Goal: Information Seeking & Learning: Find specific fact

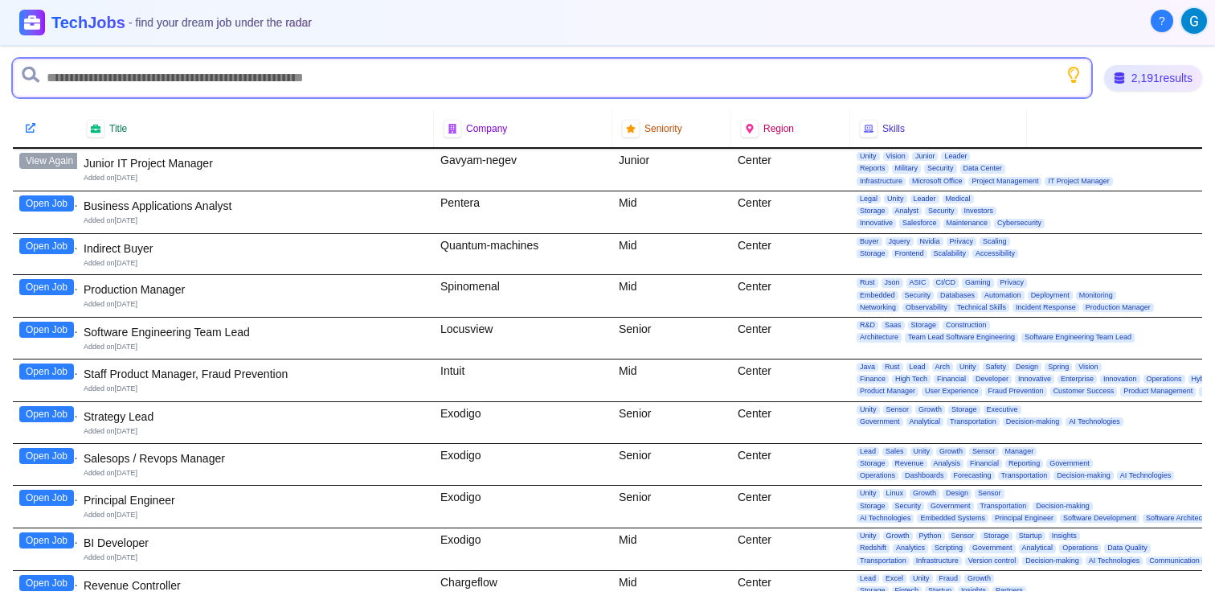
click at [418, 69] on input "text" at bounding box center [552, 78] width 1079 height 39
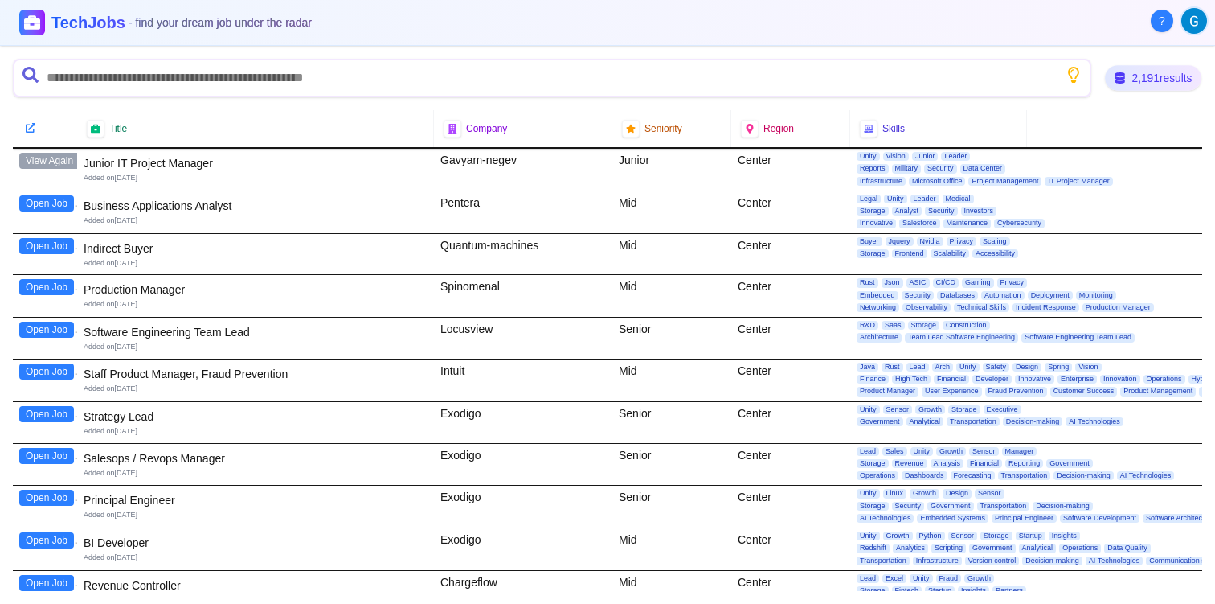
click at [1143, 86] on div "2,191 results" at bounding box center [1153, 77] width 96 height 25
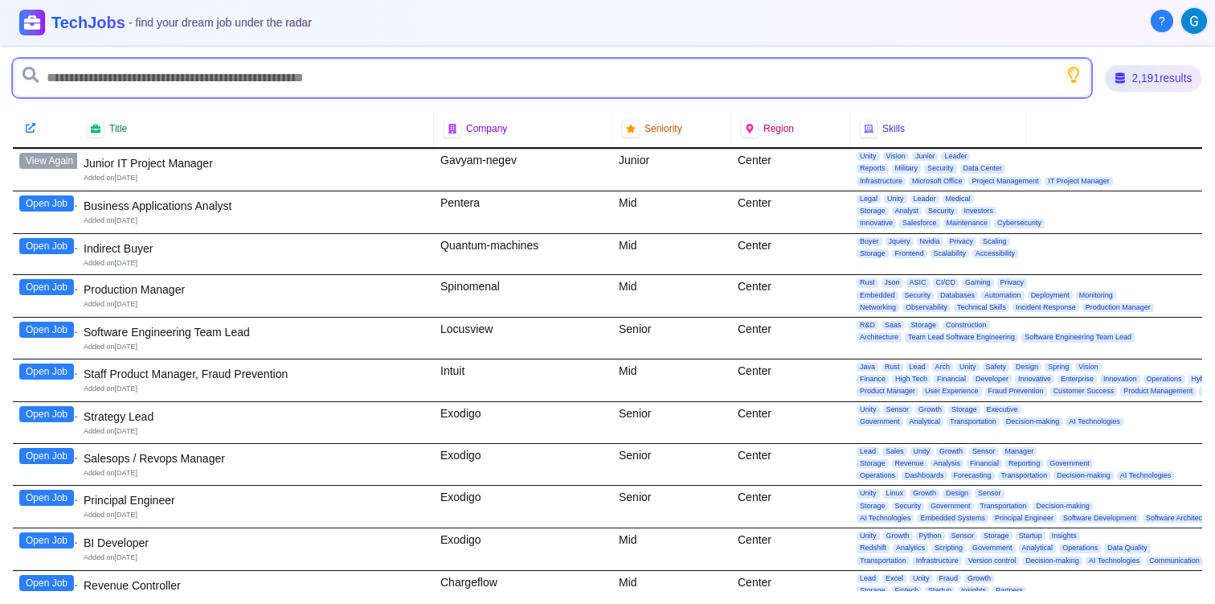
click at [926, 76] on input "text" at bounding box center [552, 78] width 1079 height 39
type input "*"
click at [1084, 79] on input "text" at bounding box center [552, 78] width 1079 height 39
click at [1080, 79] on input "text" at bounding box center [552, 78] width 1079 height 39
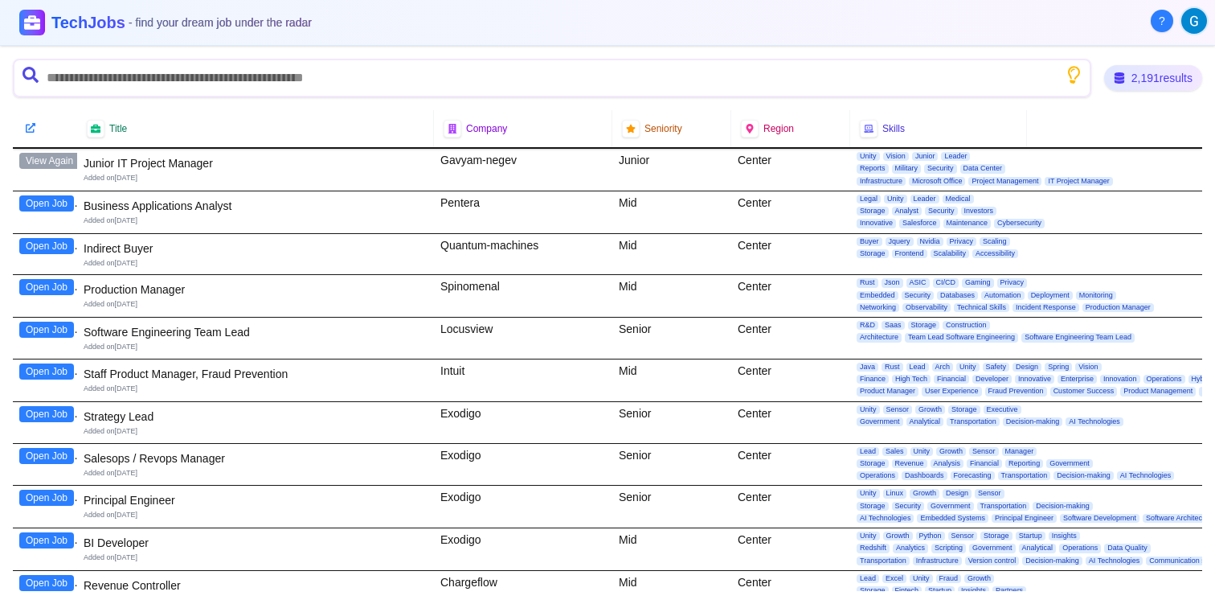
click at [1076, 79] on icon "Show search tips" at bounding box center [1073, 75] width 20 height 20
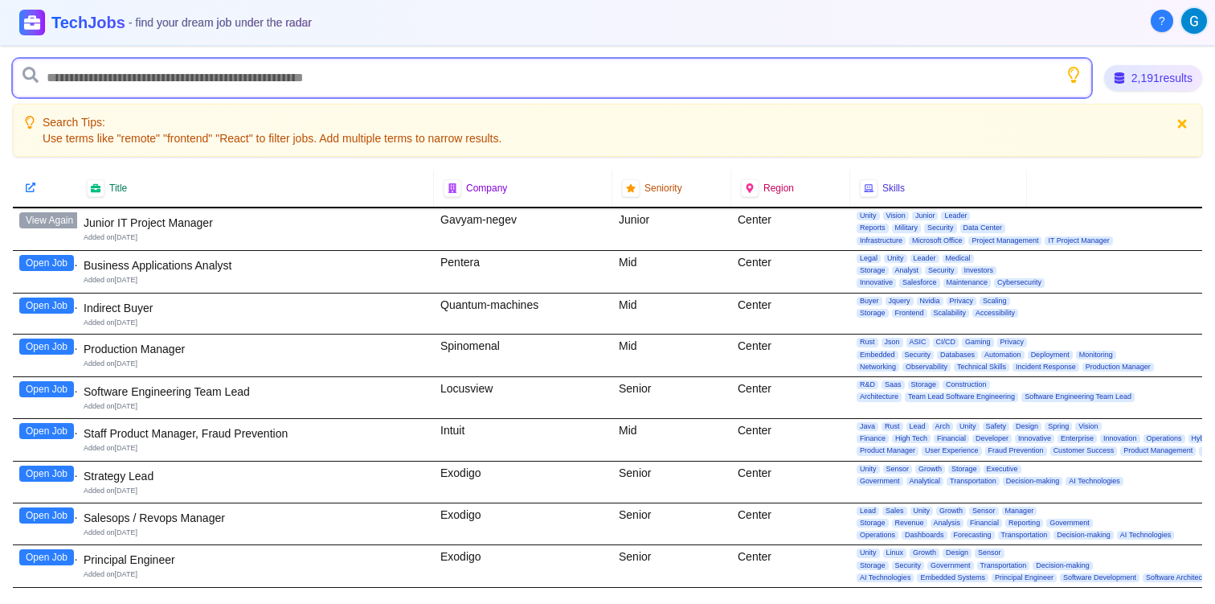
click at [899, 88] on input "text" at bounding box center [552, 78] width 1079 height 39
type input "******"
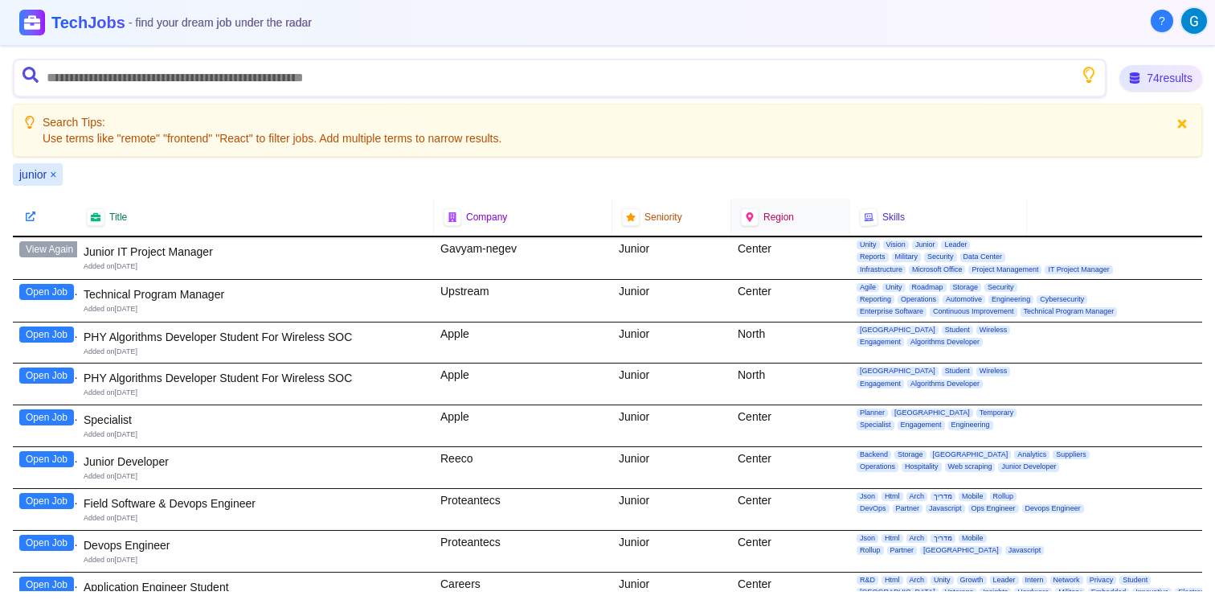
click at [785, 215] on span "Region" at bounding box center [779, 217] width 31 height 13
click at [747, 222] on div at bounding box center [749, 216] width 18 height 18
click at [178, 217] on div "Title" at bounding box center [255, 217] width 337 height 18
click at [29, 215] on icon at bounding box center [30, 216] width 11 height 11
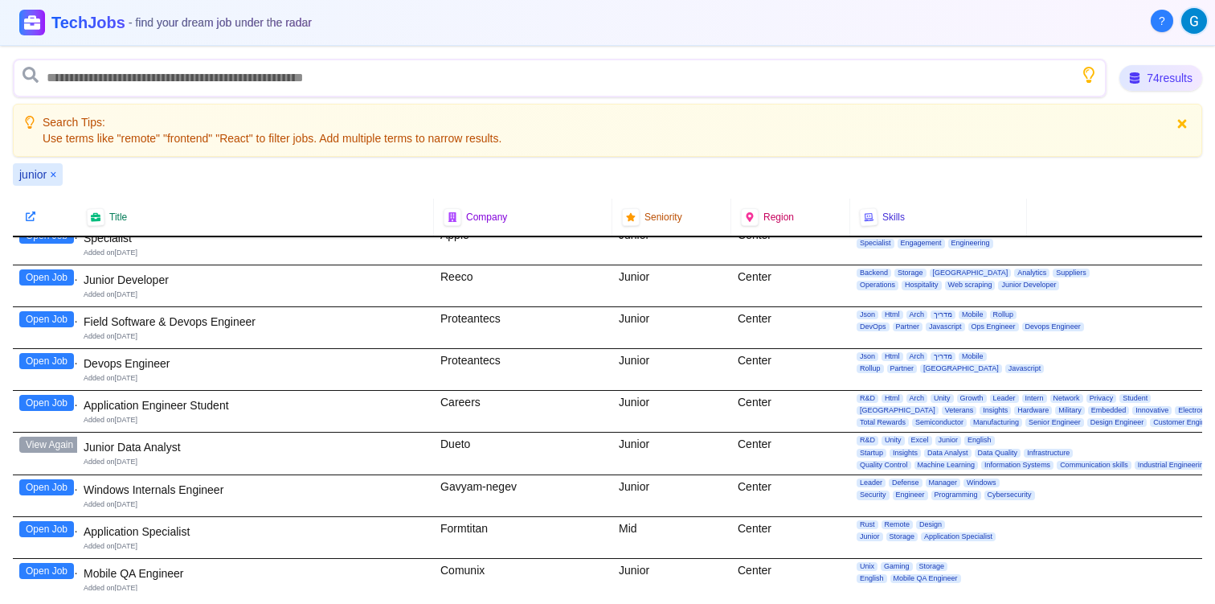
scroll to position [180, 0]
